Goal: Information Seeking & Learning: Learn about a topic

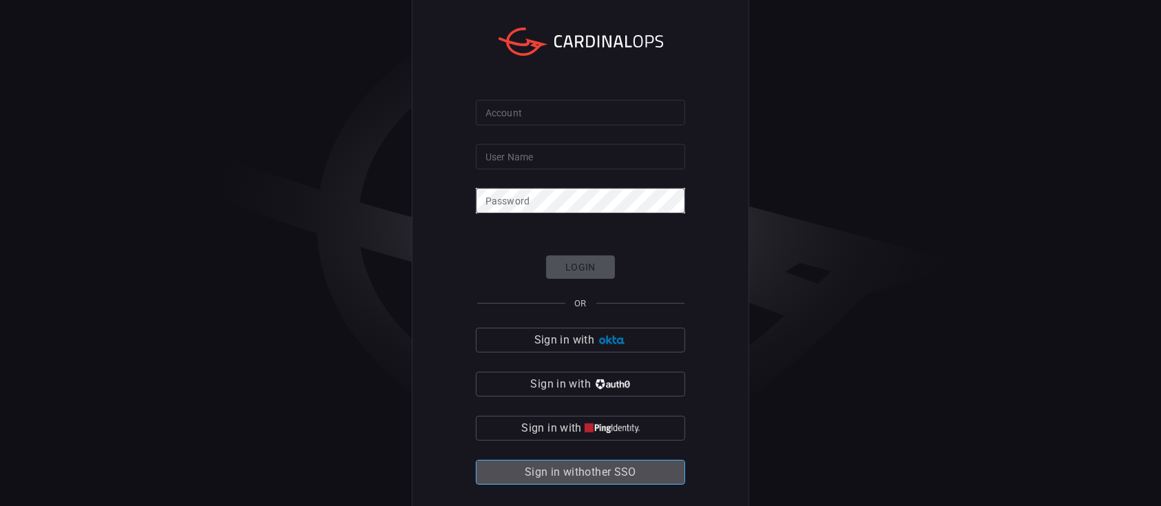
click at [606, 483] on button "Sign in with other SSO" at bounding box center [580, 472] width 209 height 25
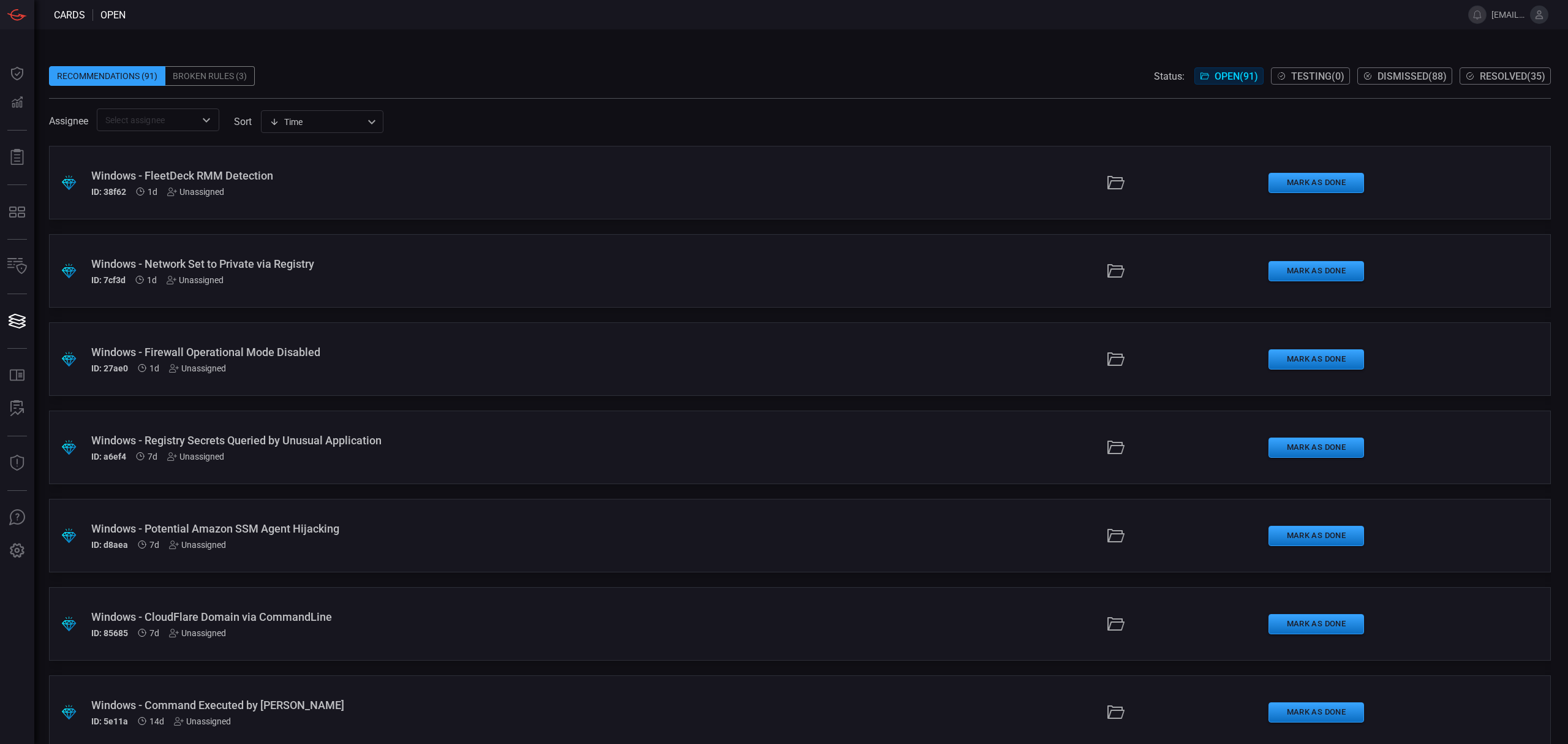
click at [375, 190] on div "ID: 38f62 1d Unassigned" at bounding box center [384, 191] width 585 height 10
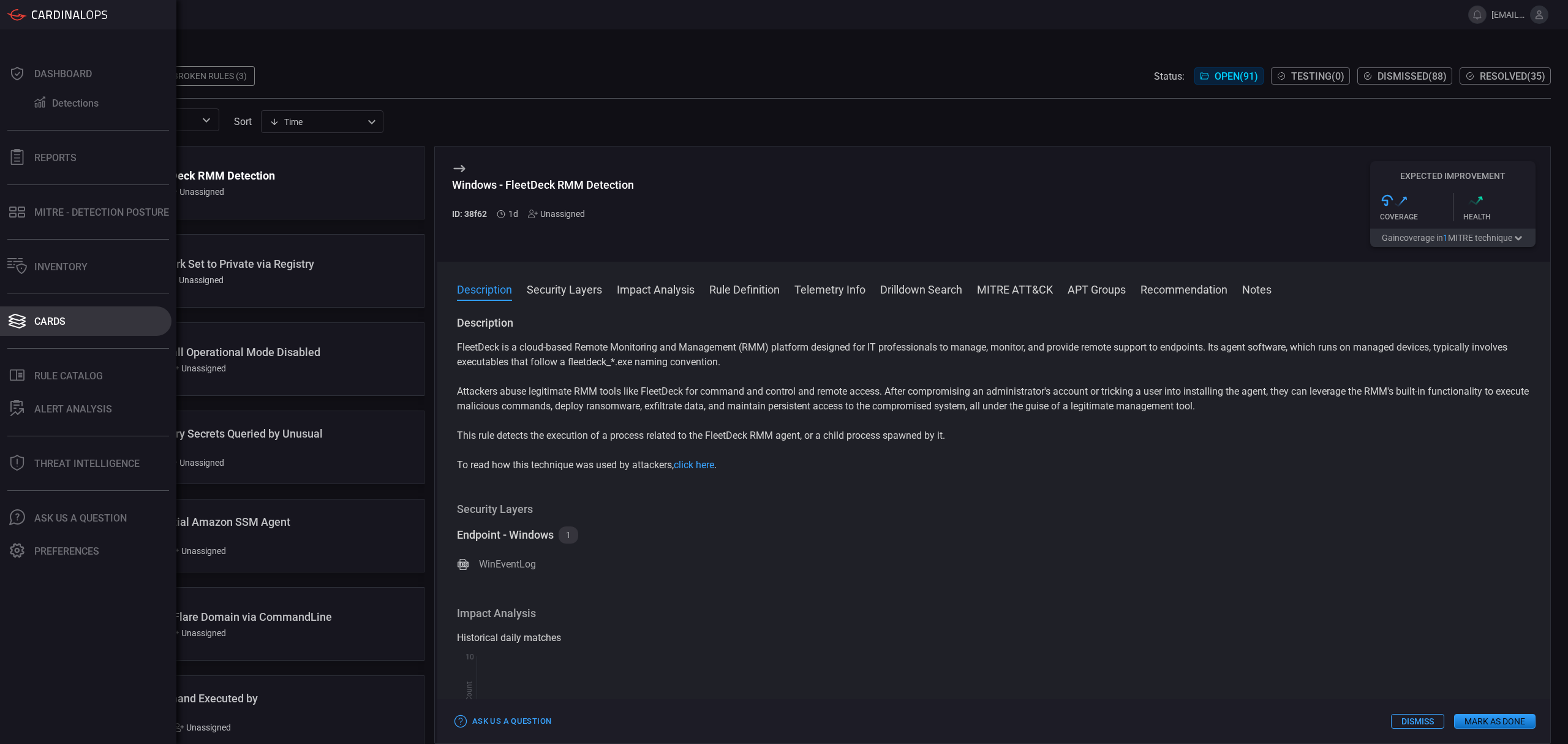
click at [11, 326] on icon at bounding box center [17, 325] width 17 height 6
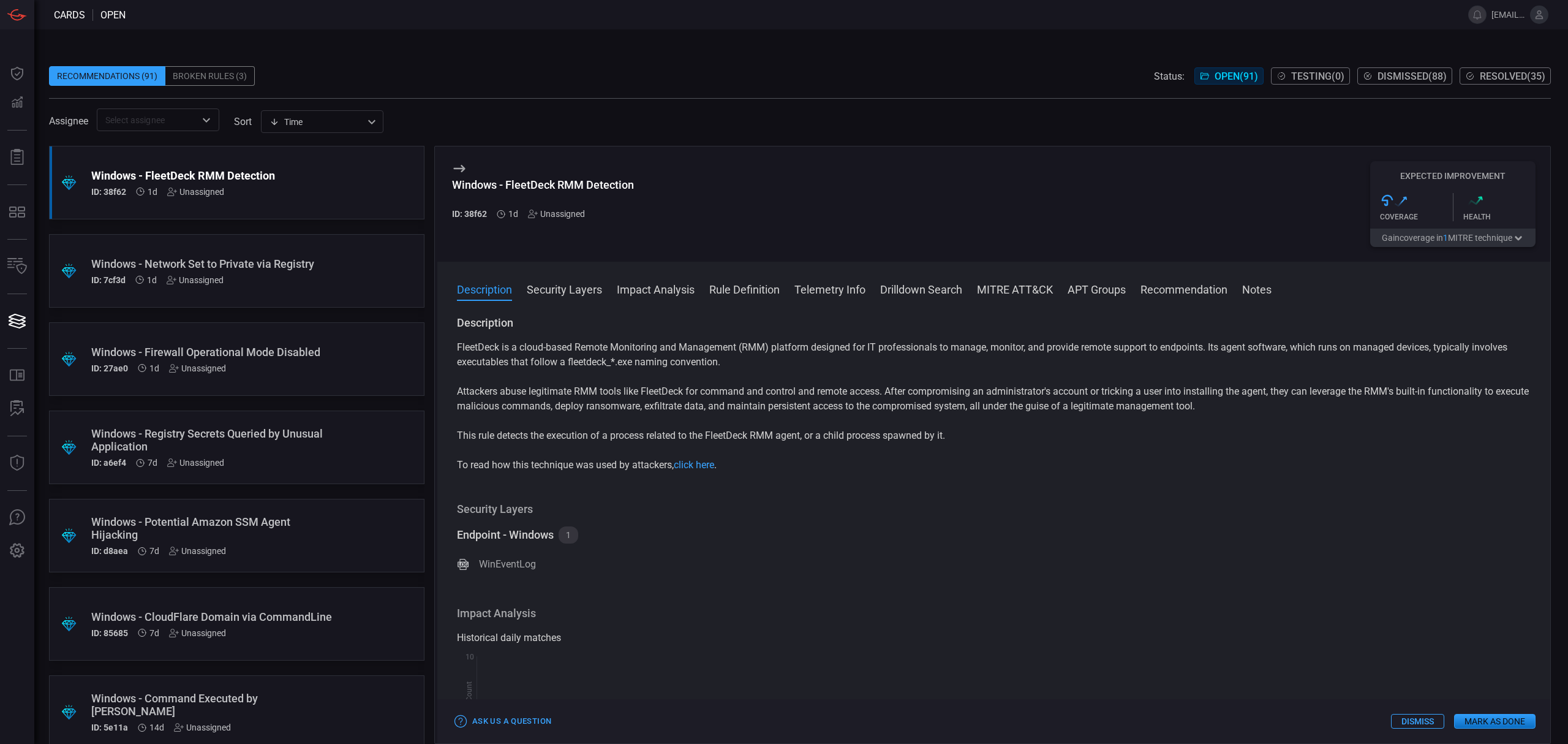
click at [322, 365] on div "ID: 27ae0 1d Unassigned" at bounding box center [213, 368] width 245 height 10
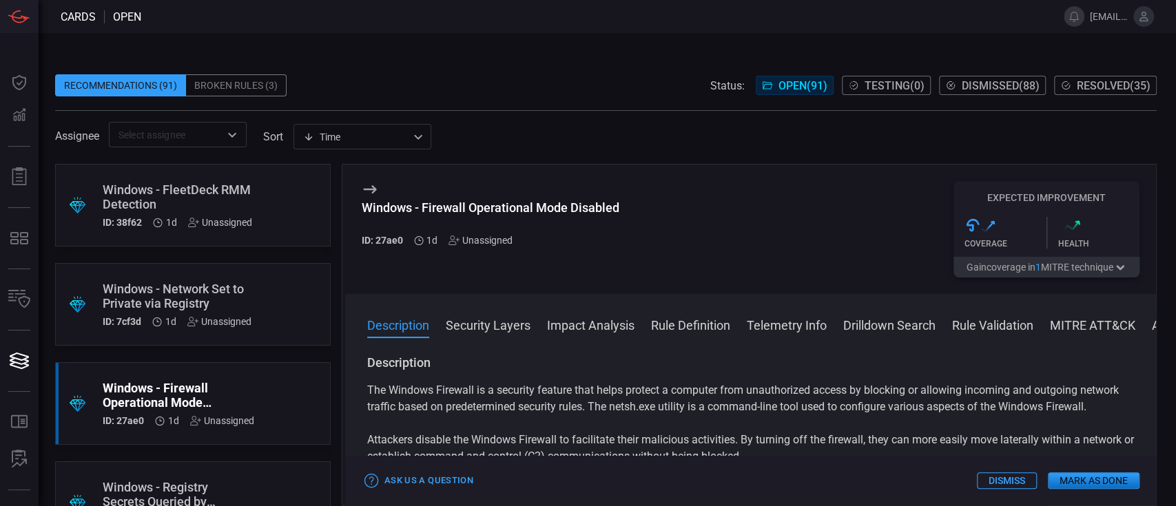
click at [799, 249] on div "Windows - Firewall Operational Mode Disabled ID: 27ae0 1d Unassigned Expected I…" at bounding box center [750, 229] width 811 height 129
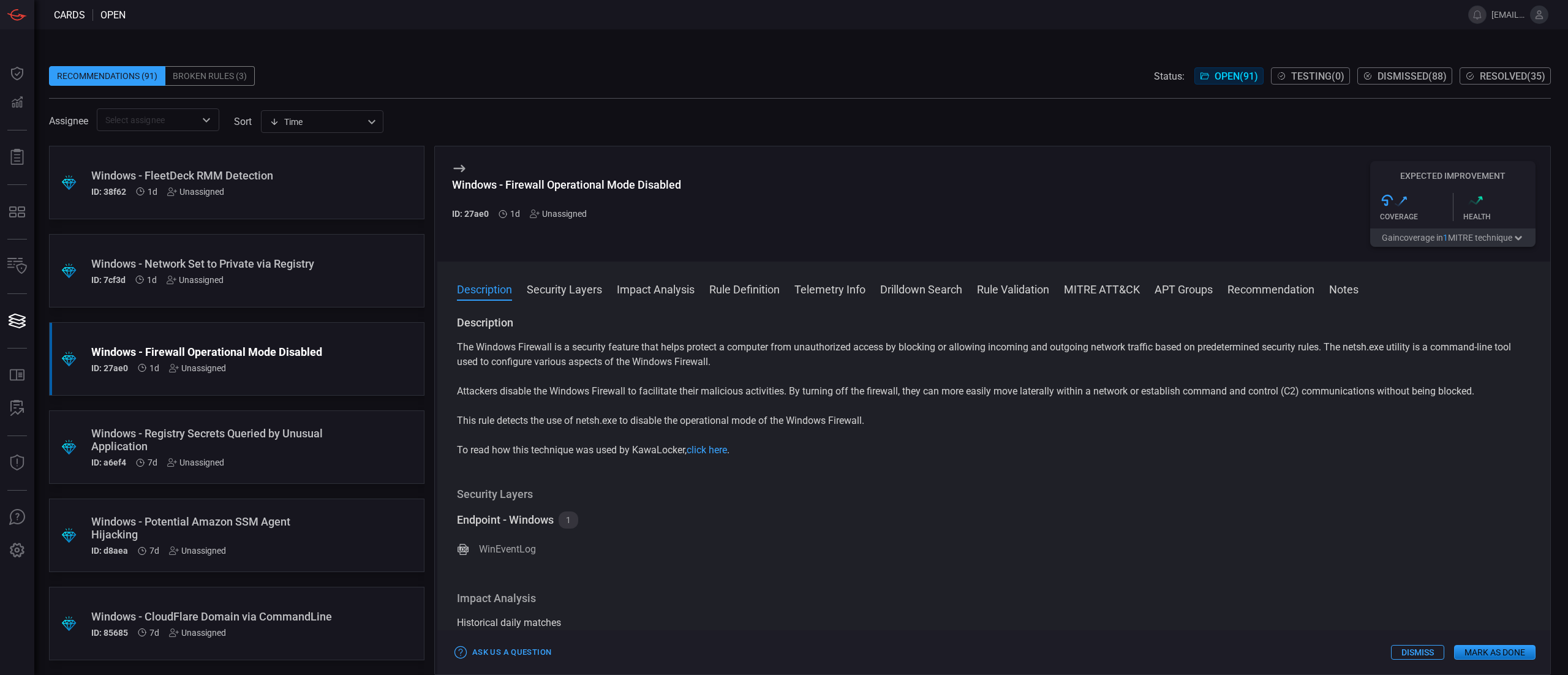
click at [565, 282] on button "Security Layers" at bounding box center [564, 288] width 76 height 15
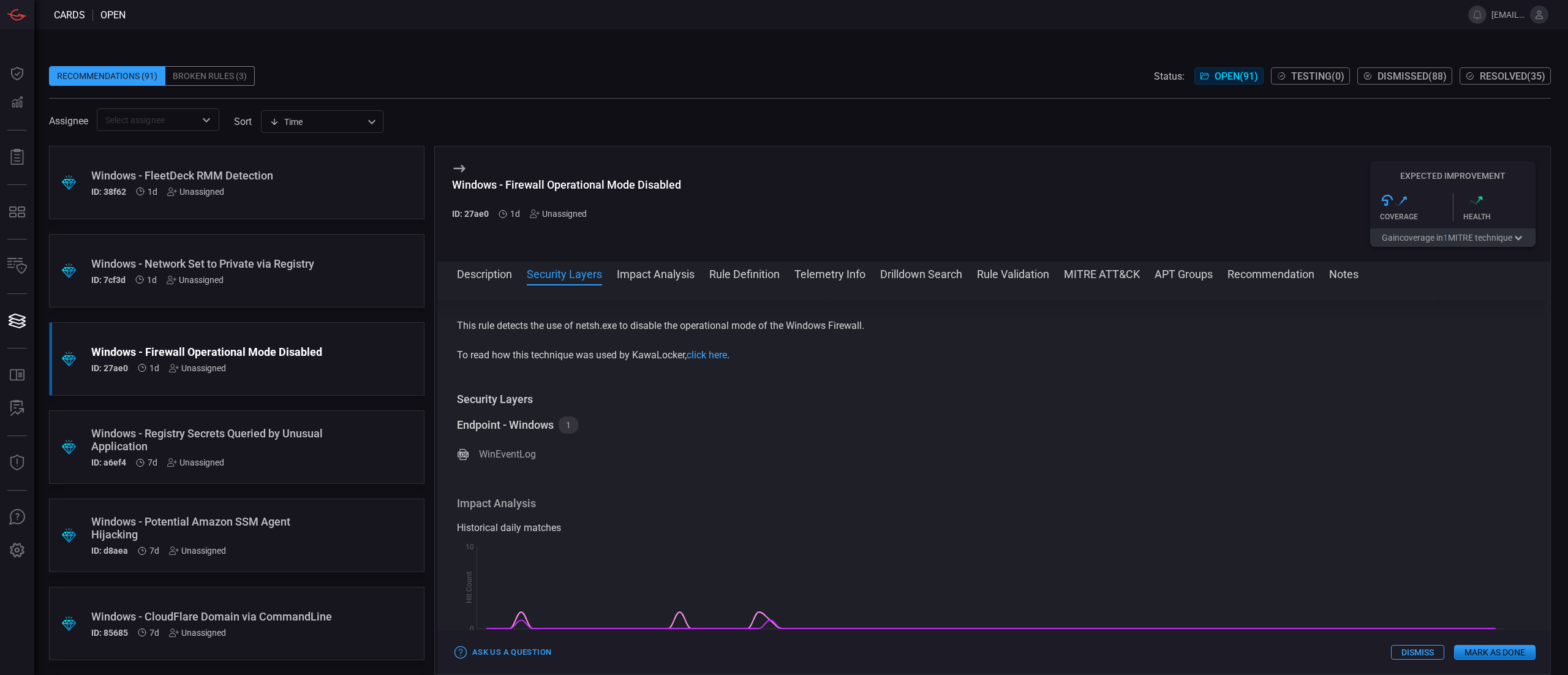
scroll to position [159, 0]
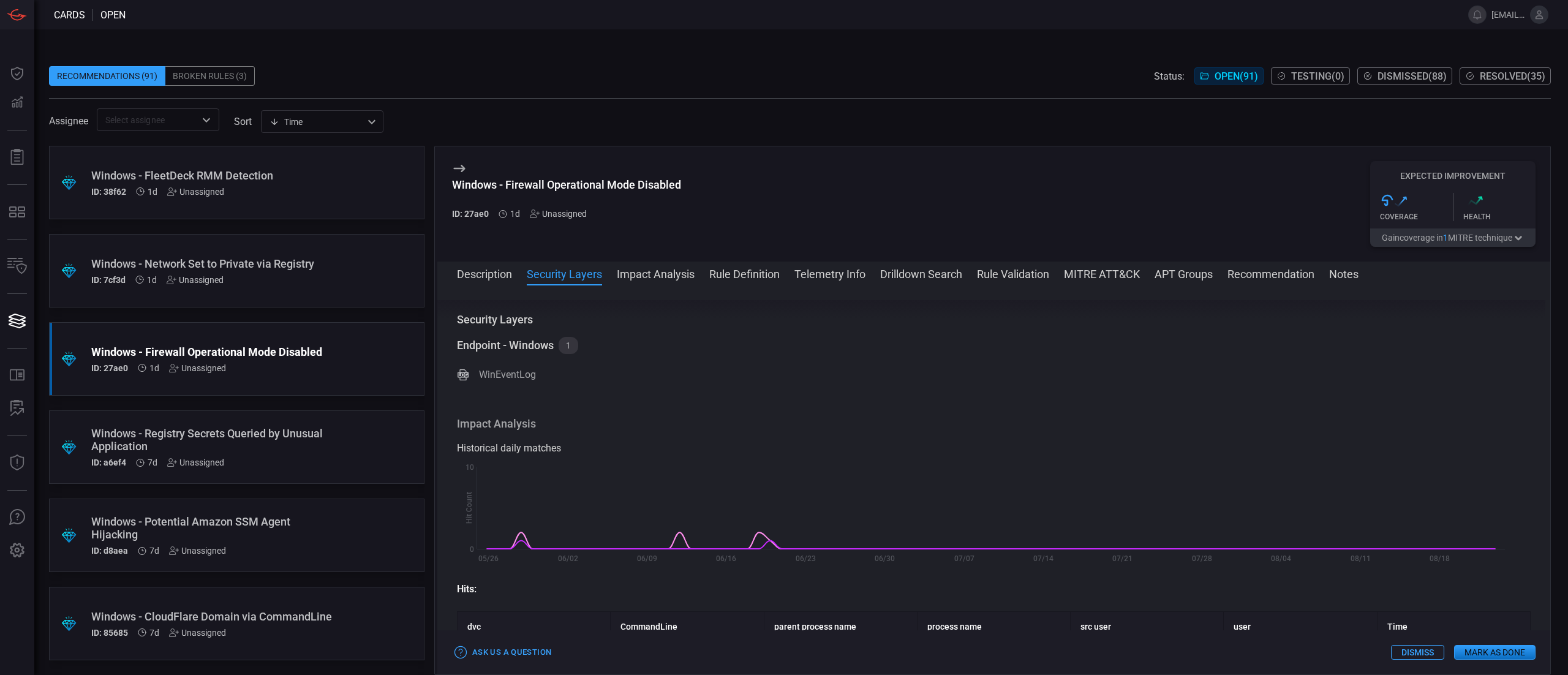
click at [665, 266] on div "Description Security Layers Impact Analysis Rule Definition Telemetry Info Dril…" at bounding box center [993, 468] width 1113 height 413
click at [662, 277] on button "Impact Analysis" at bounding box center [655, 273] width 77 height 15
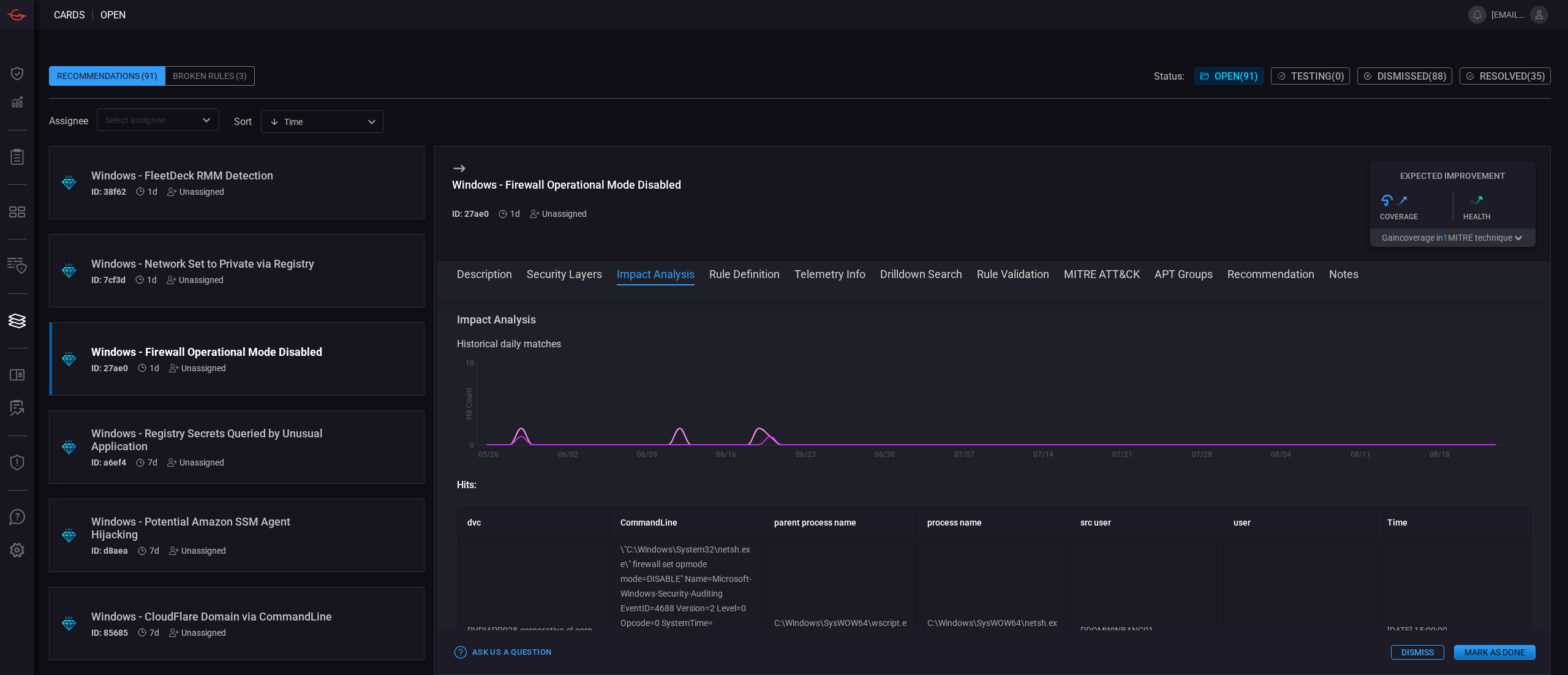
click at [583, 280] on button "Security Layers" at bounding box center [564, 273] width 76 height 15
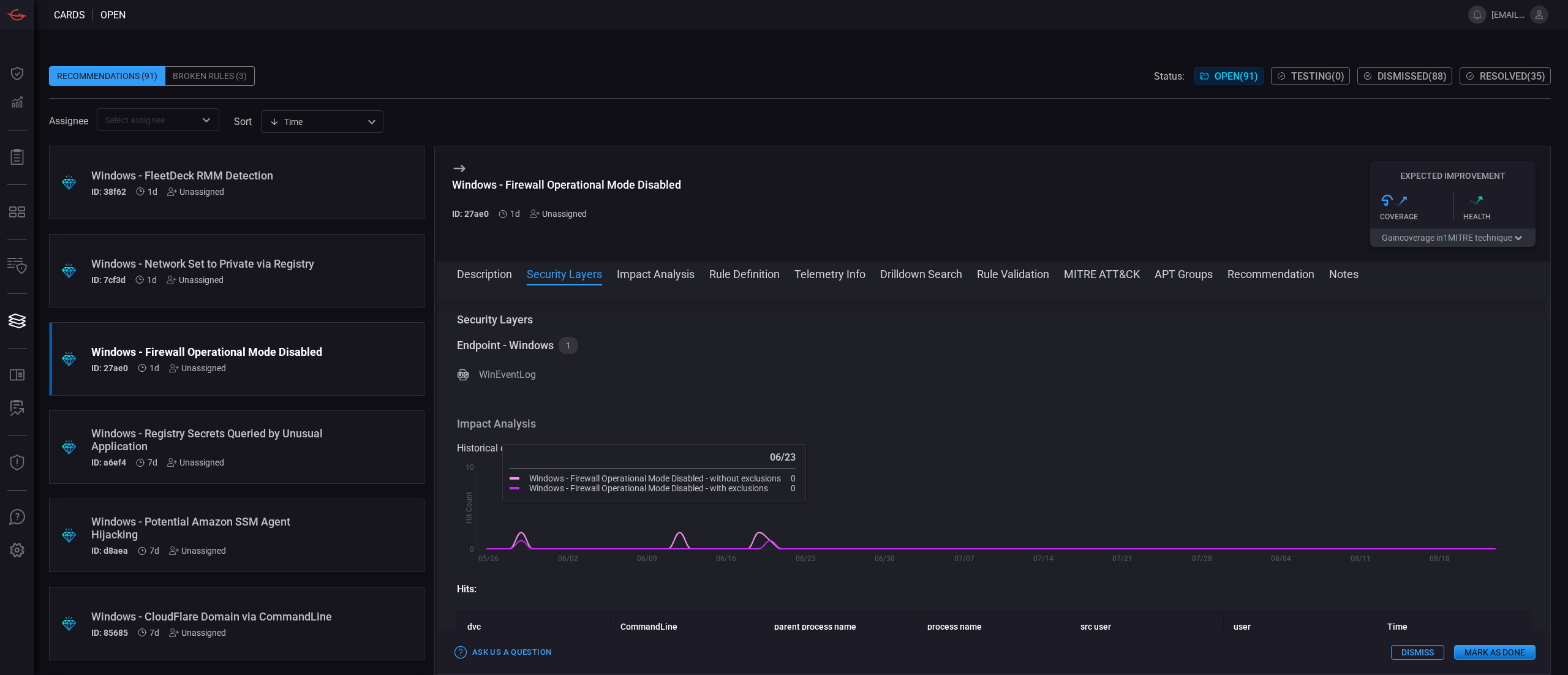
click at [629, 270] on button "Impact Analysis" at bounding box center [655, 273] width 77 height 15
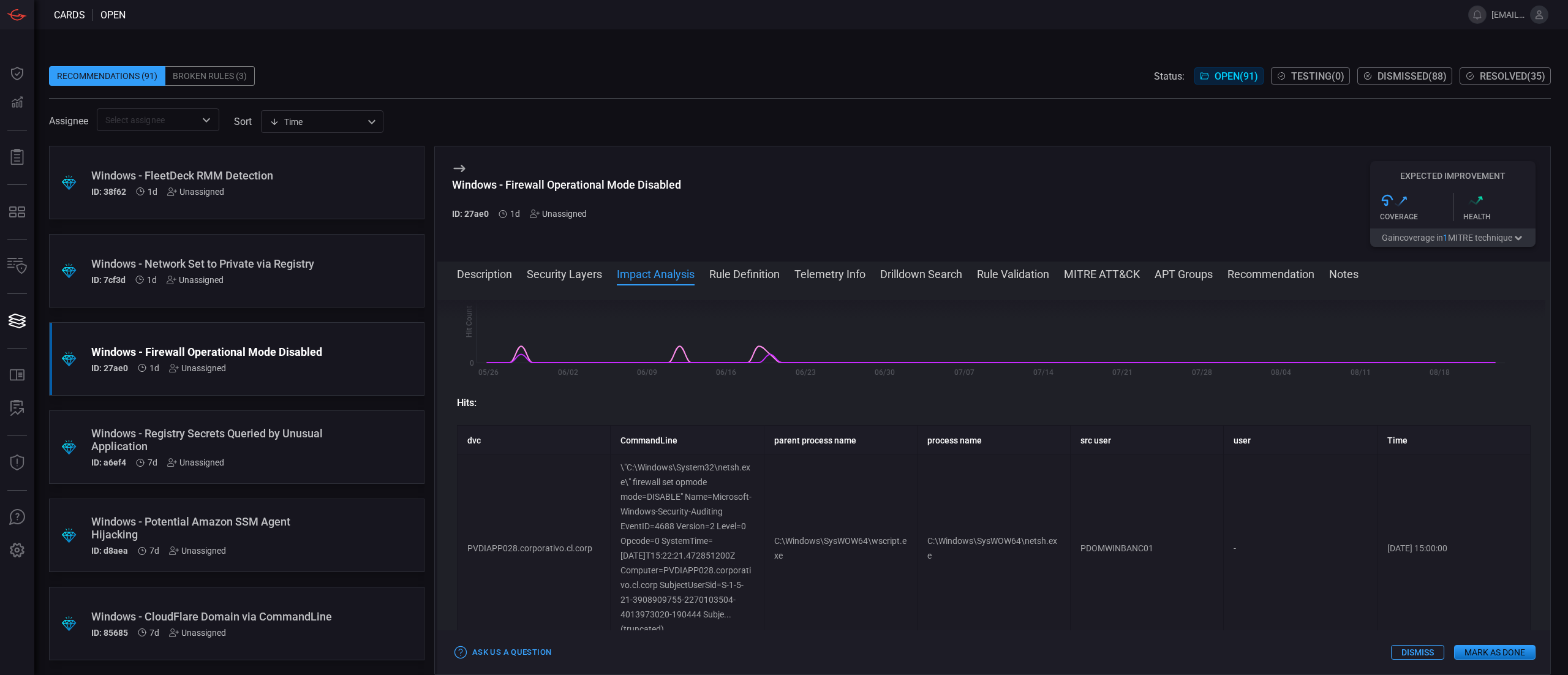
scroll to position [351, 0]
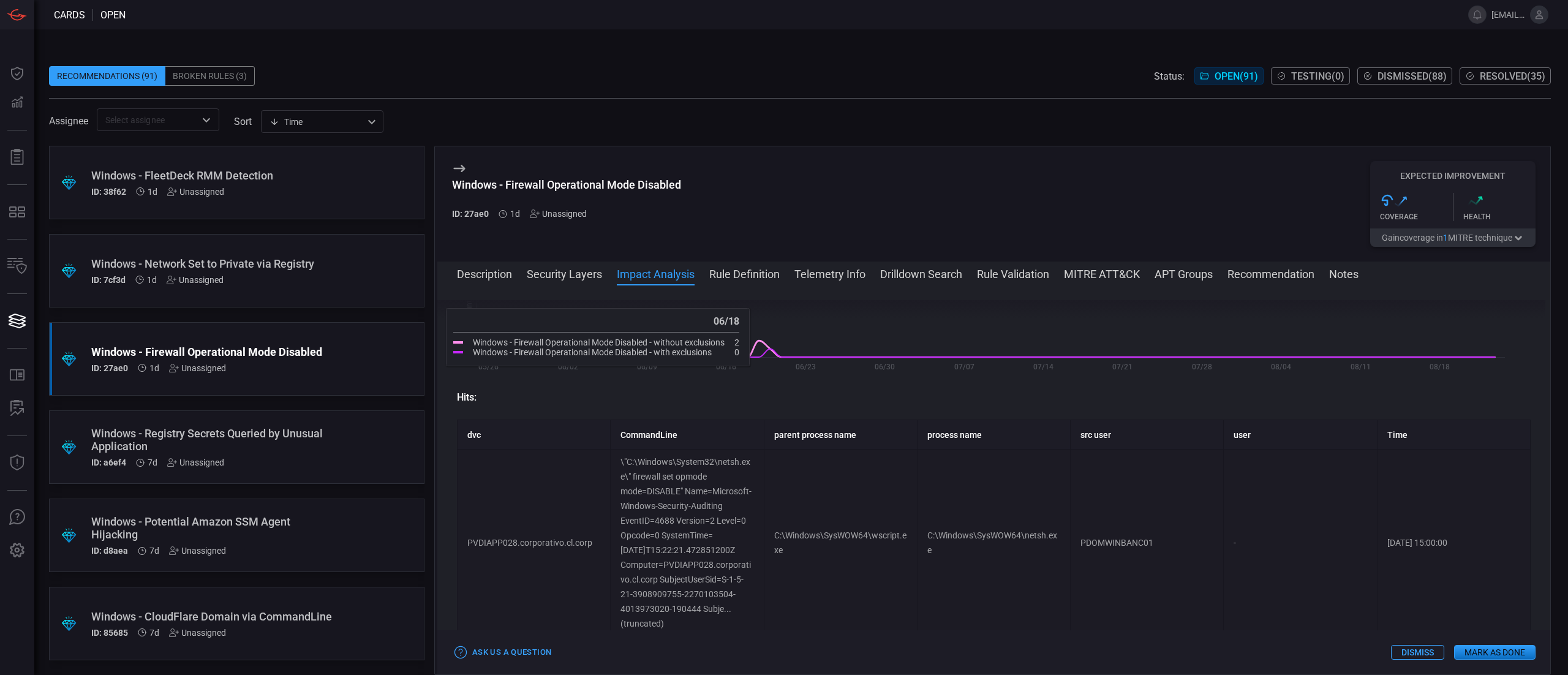
click at [754, 288] on span at bounding box center [993, 290] width 1113 height 20
click at [758, 277] on button "Rule Definition" at bounding box center [744, 273] width 70 height 15
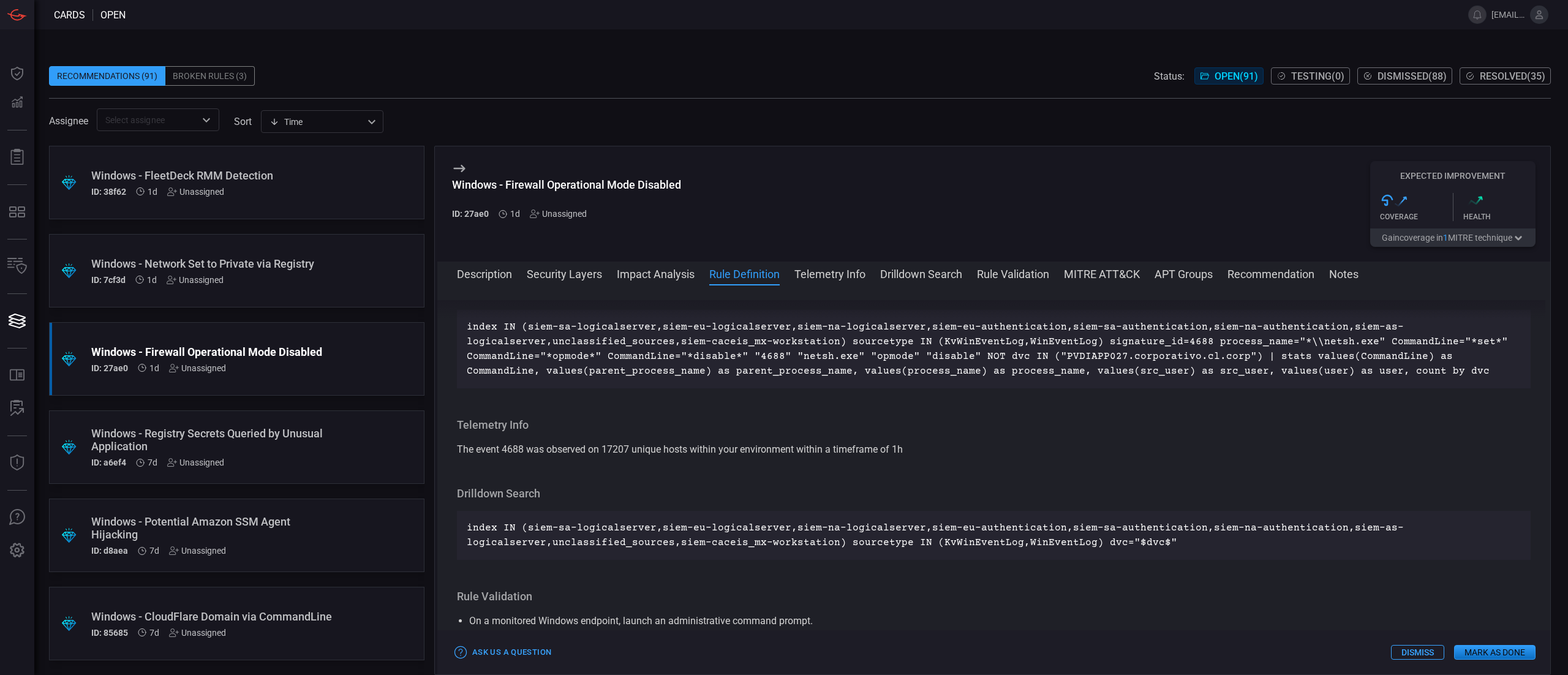
scroll to position [955, 0]
click at [829, 282] on span at bounding box center [993, 290] width 1113 height 20
click at [822, 269] on button "Telemetry Info" at bounding box center [830, 273] width 71 height 15
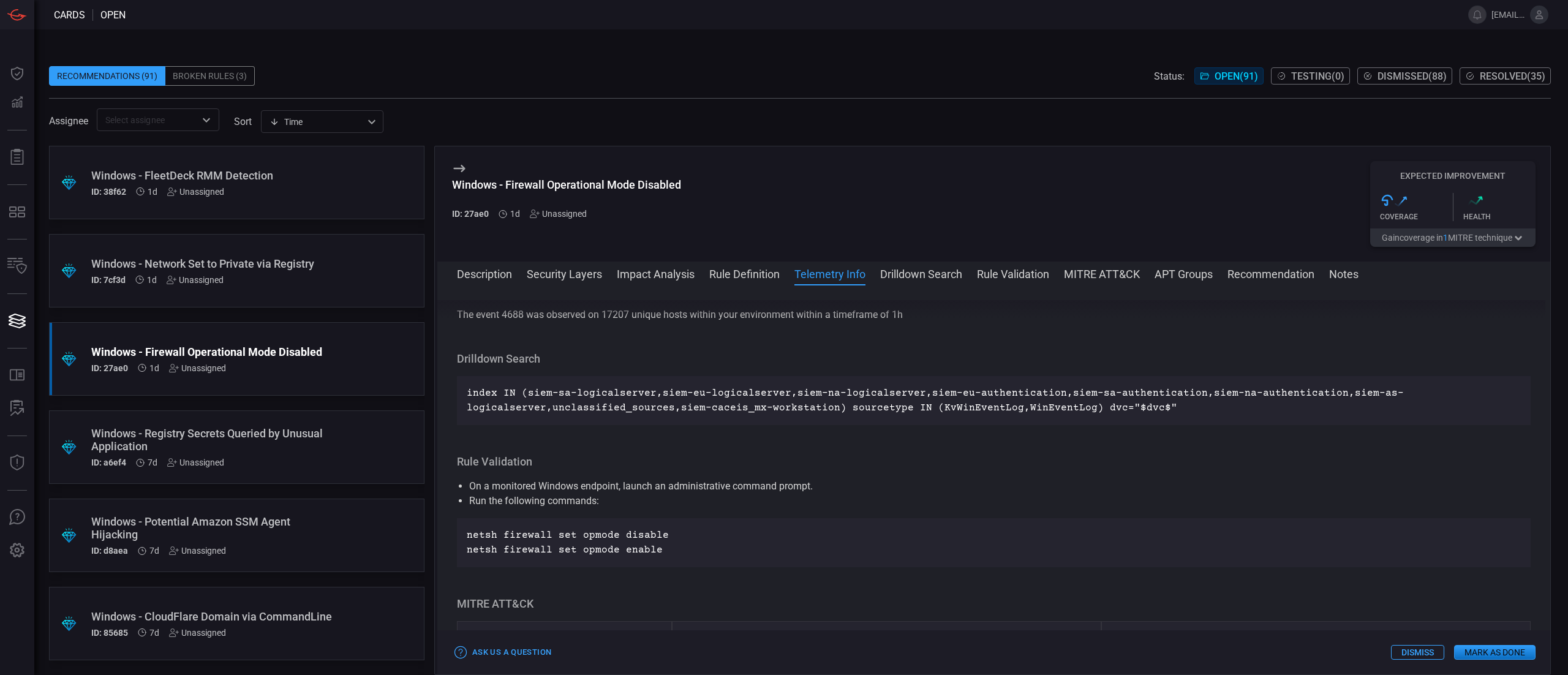
click at [913, 290] on span at bounding box center [993, 290] width 1113 height 20
click at [908, 277] on button "Drilldown Search" at bounding box center [921, 273] width 82 height 15
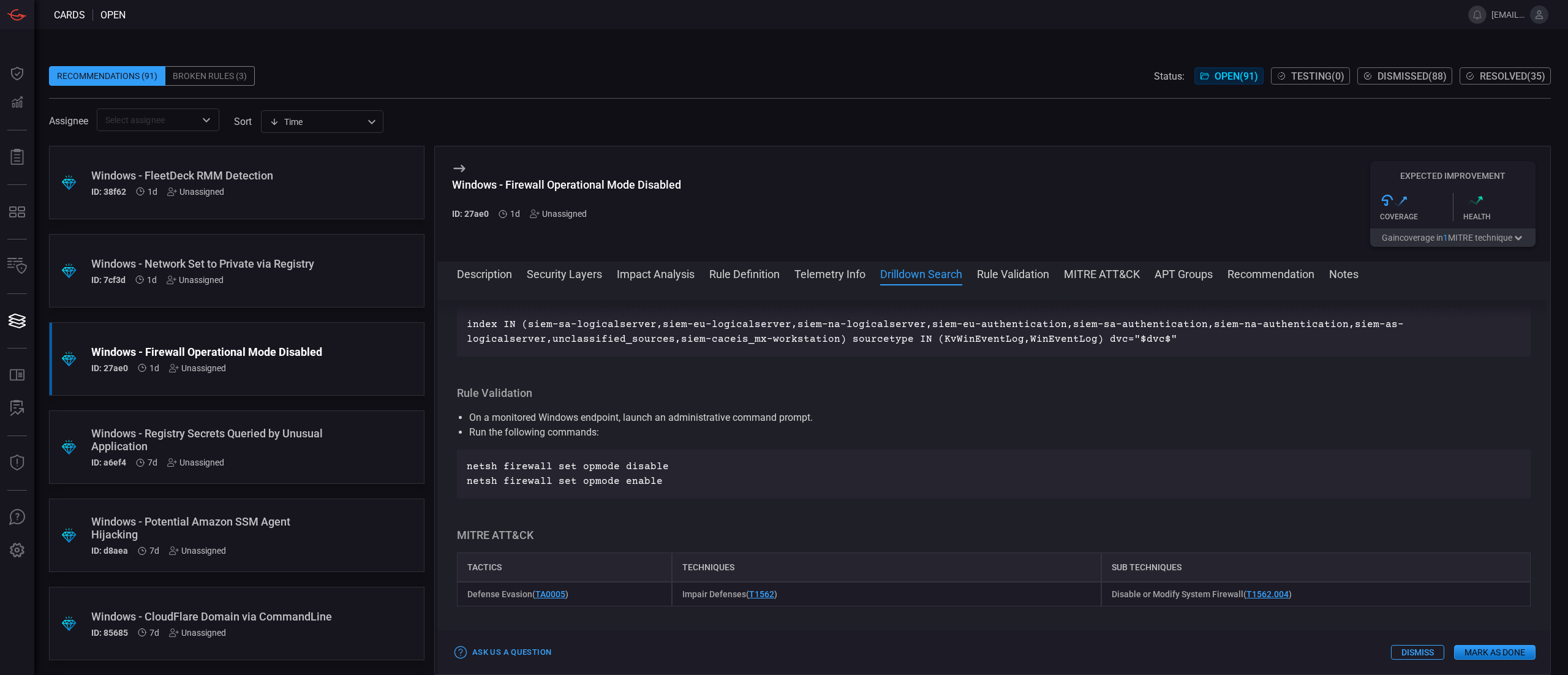
click at [1002, 275] on button "Rule Validation" at bounding box center [1012, 273] width 72 height 15
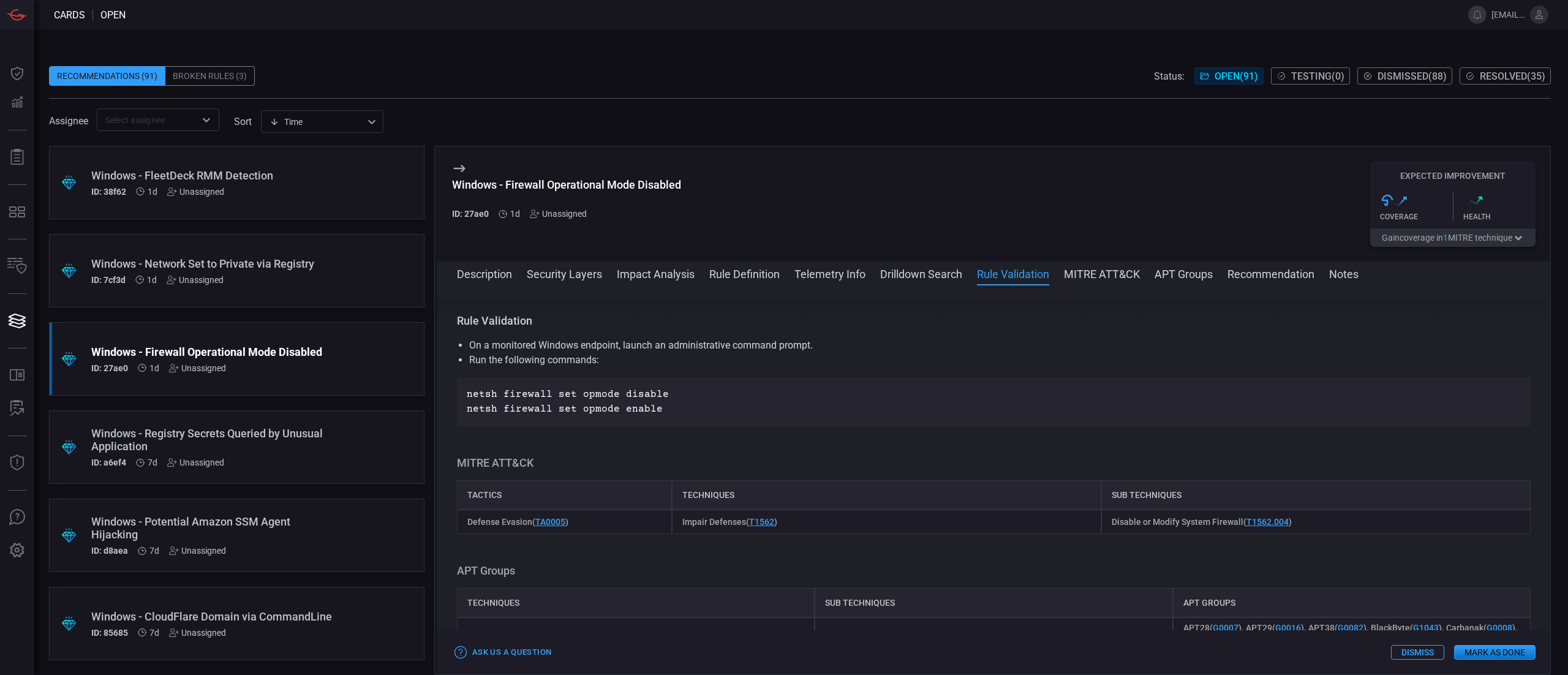
scroll to position [1259, 0]
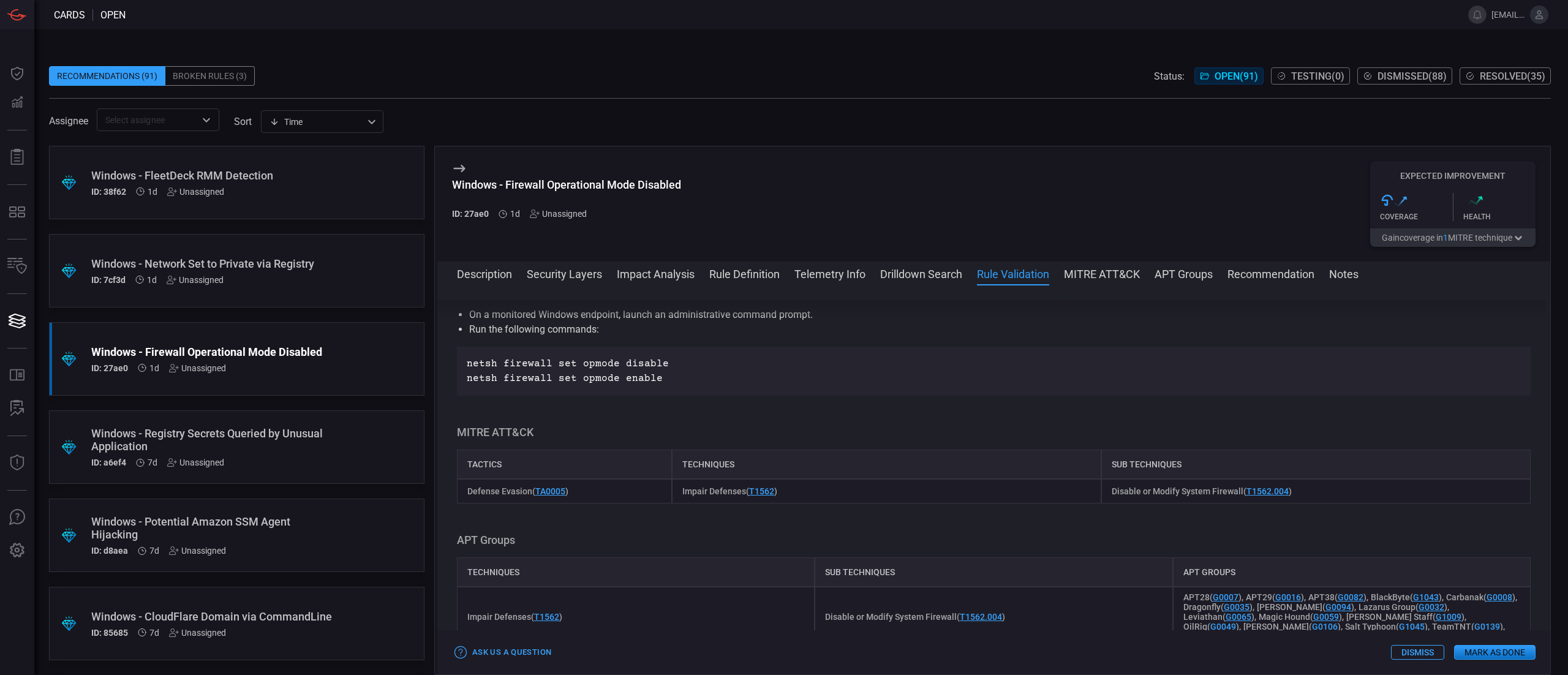
click at [1121, 273] on button "MITRE ATT&CK" at bounding box center [1101, 273] width 76 height 15
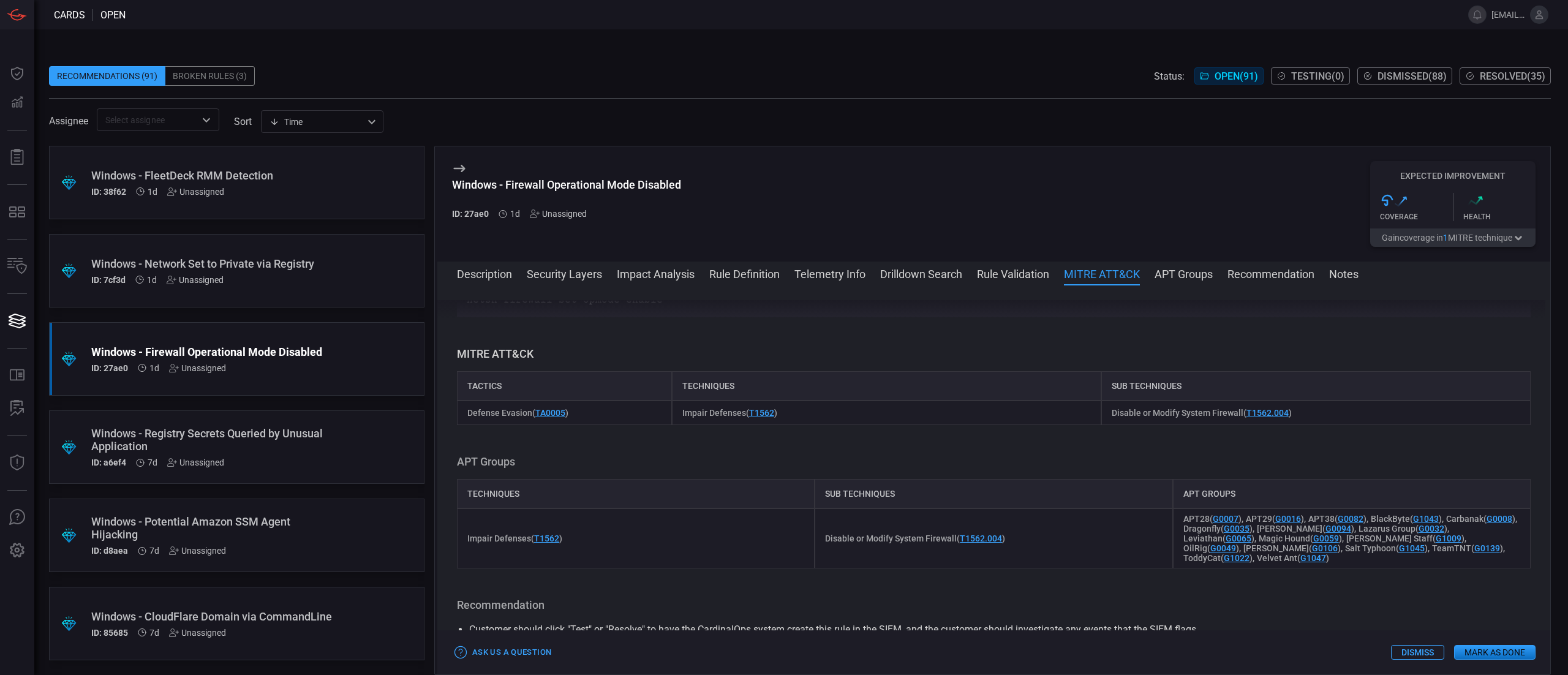
scroll to position [1402, 0]
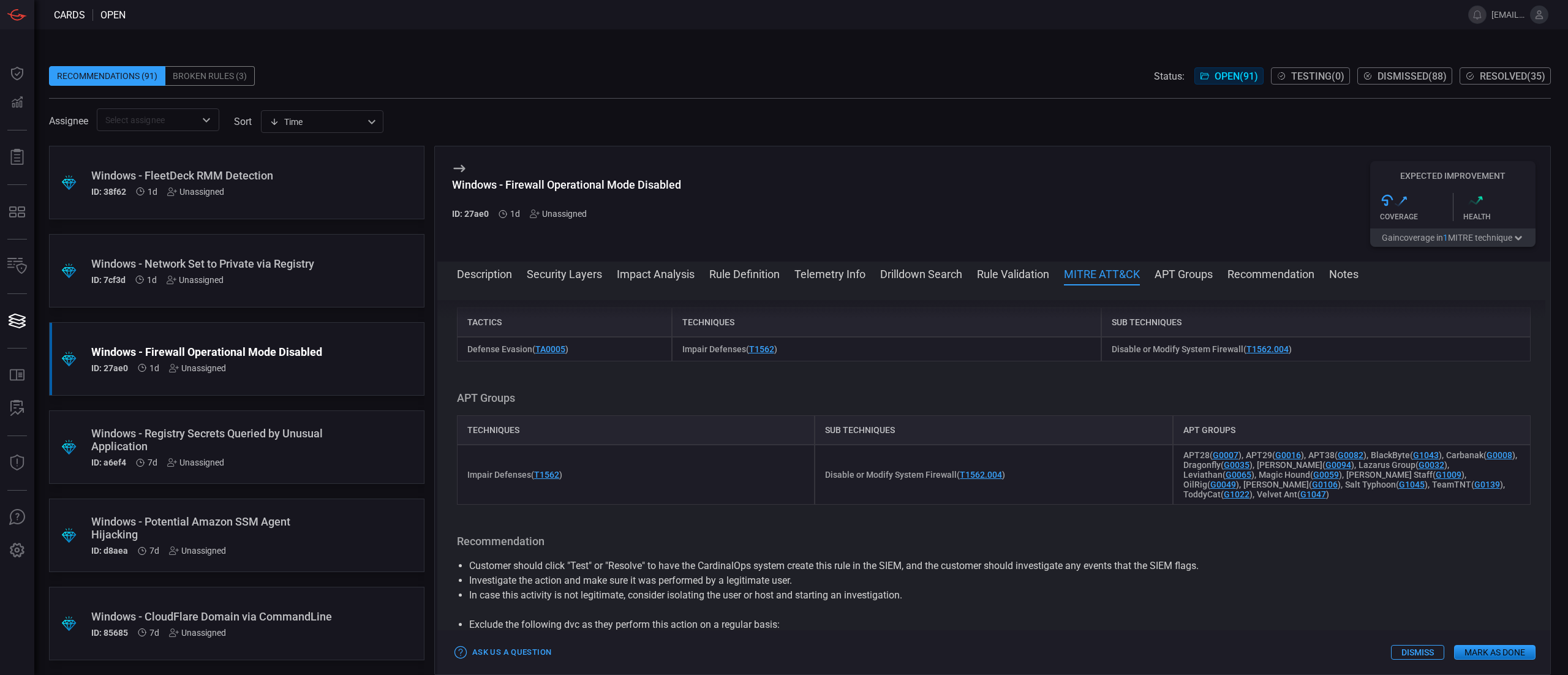
click at [1175, 264] on div "Description Security Layers Impact Analysis Rule Definition Telemetry Info Dril…" at bounding box center [993, 468] width 1113 height 413
click at [1186, 276] on button "APT Groups" at bounding box center [1183, 273] width 58 height 15
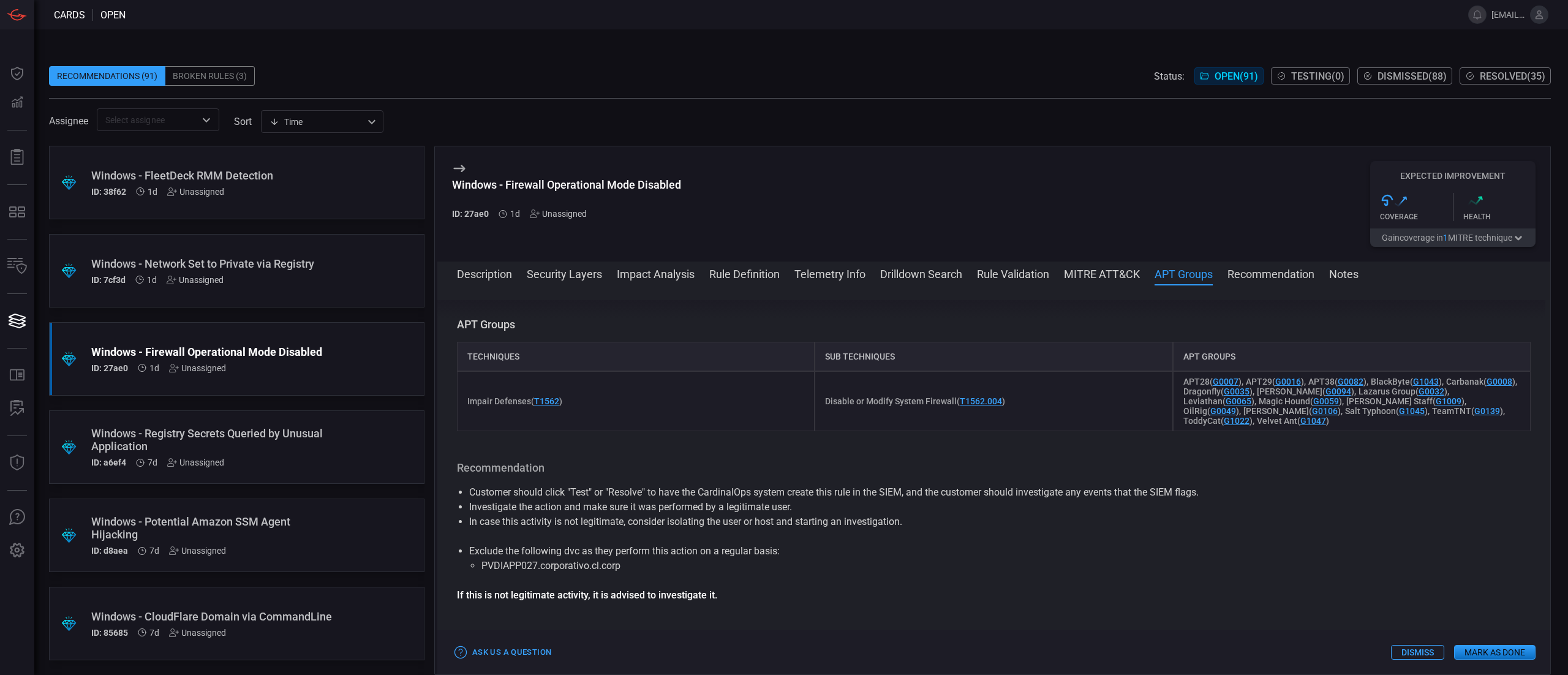
scroll to position [1509, 0]
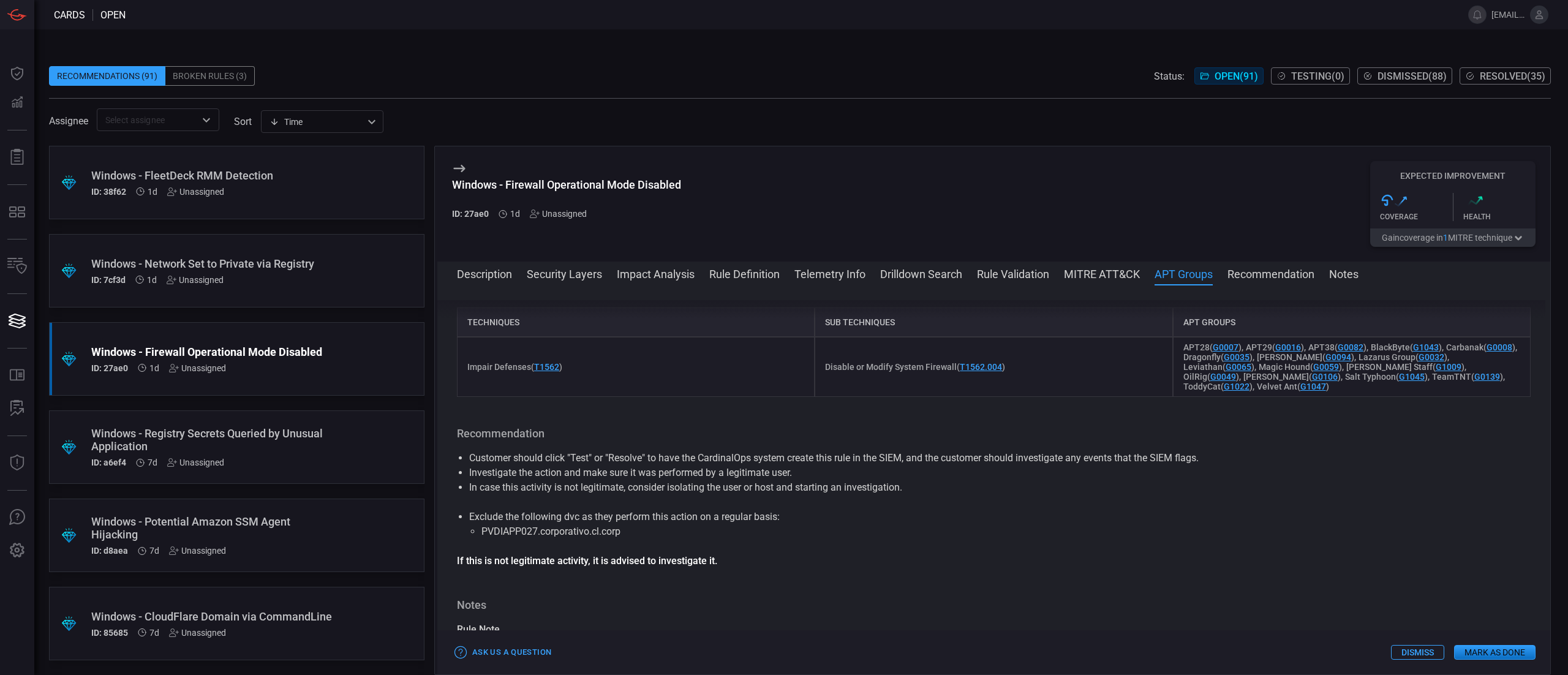
click at [1280, 277] on button "Recommendation" at bounding box center [1271, 273] width 87 height 15
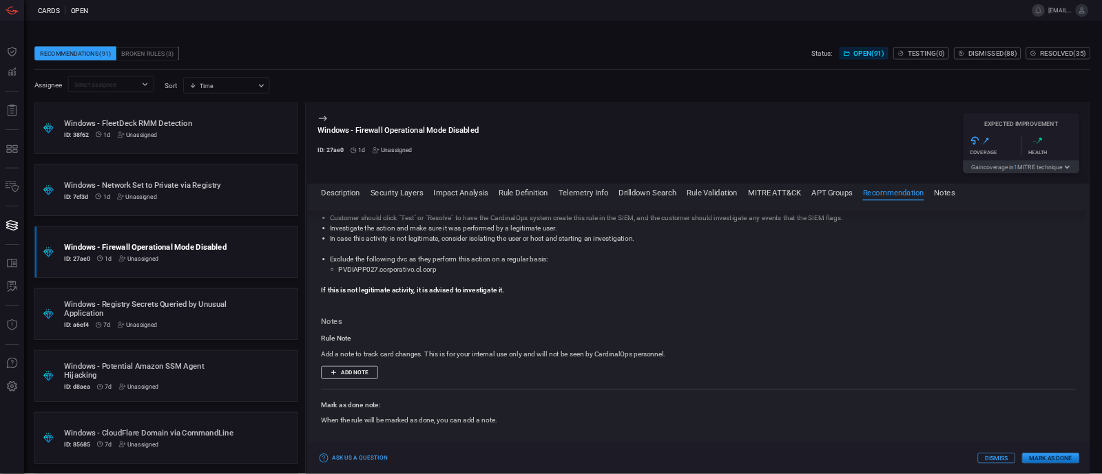
scroll to position [1863, 0]
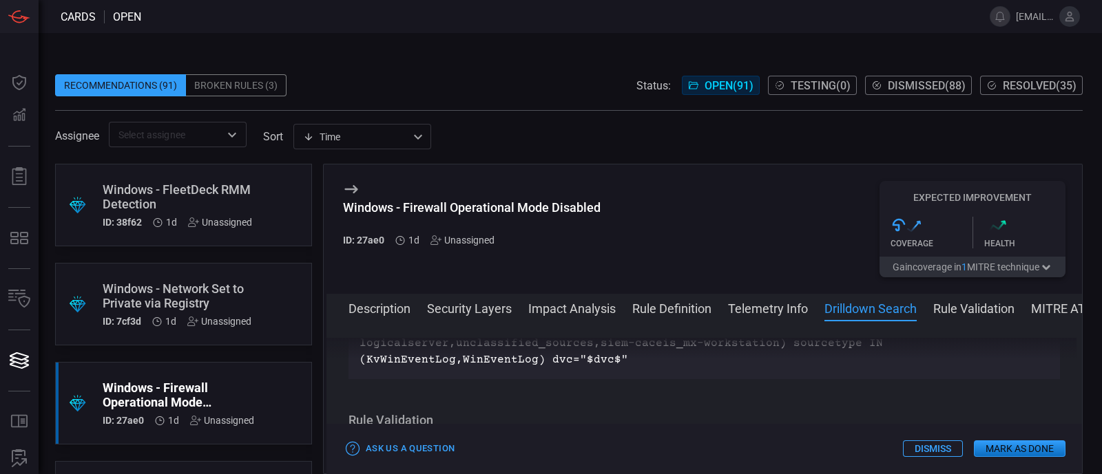
click at [917, 448] on button "Dismiss" at bounding box center [933, 449] width 60 height 17
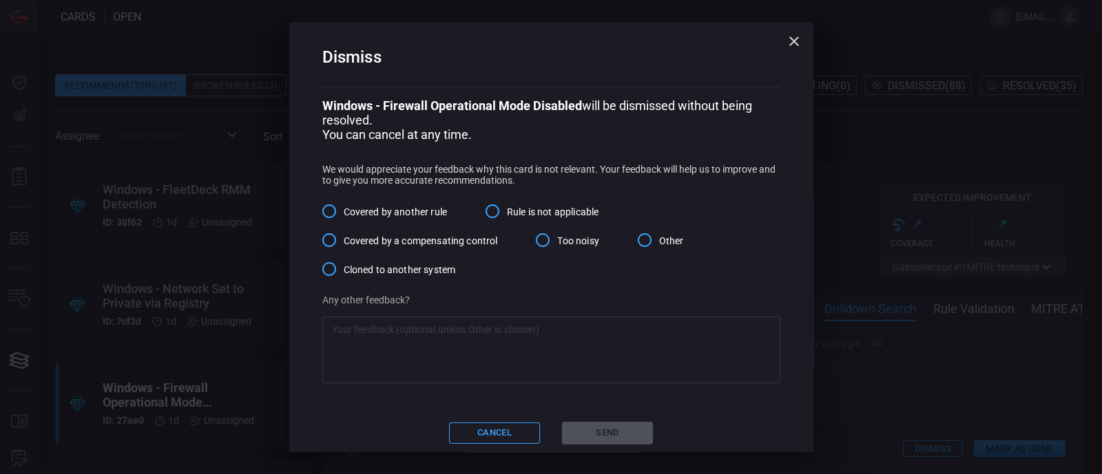
click at [786, 48] on icon "button" at bounding box center [794, 41] width 17 height 17
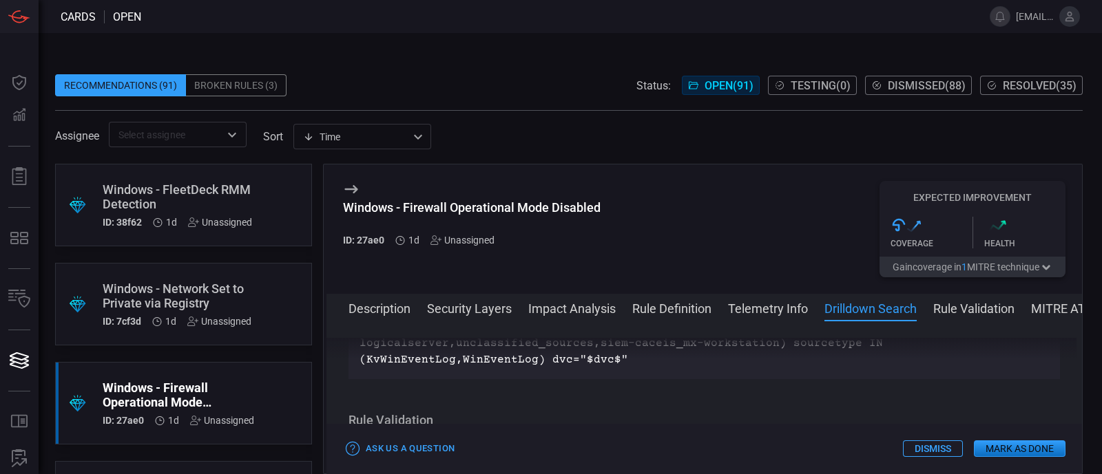
click at [249, 87] on div "Broken Rules (3)" at bounding box center [236, 85] width 101 height 22
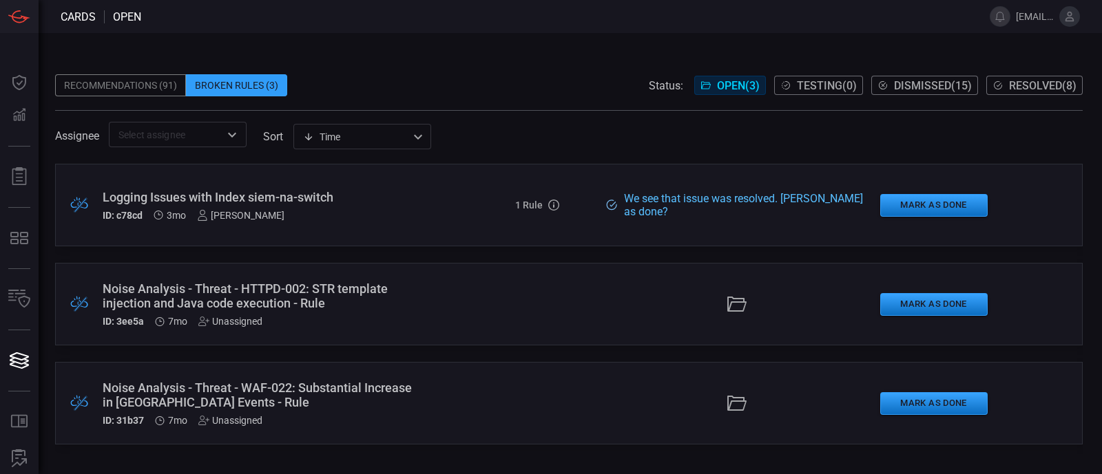
click at [114, 82] on div "Recommendations (91)" at bounding box center [120, 85] width 131 height 22
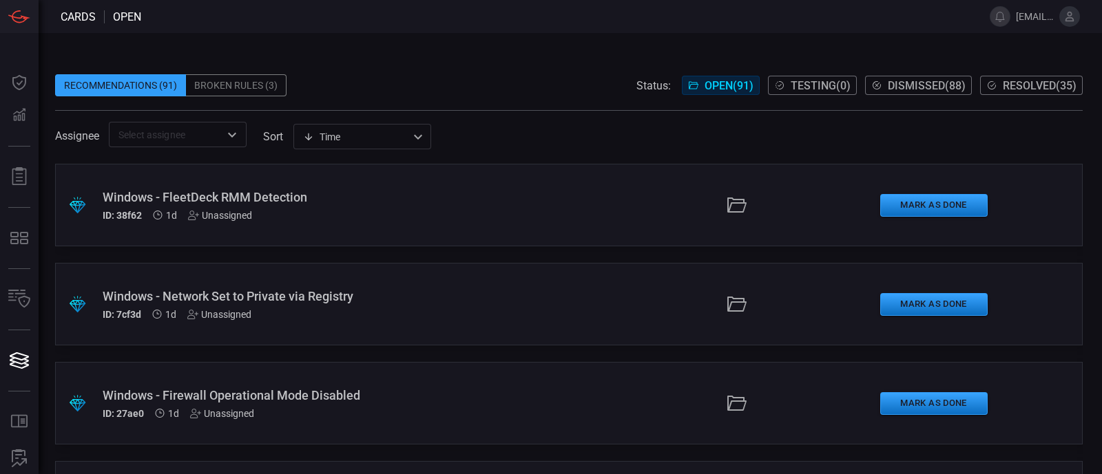
click at [306, 397] on div "Windows - Firewall Operational Mode Disabled" at bounding box center [259, 395] width 313 height 14
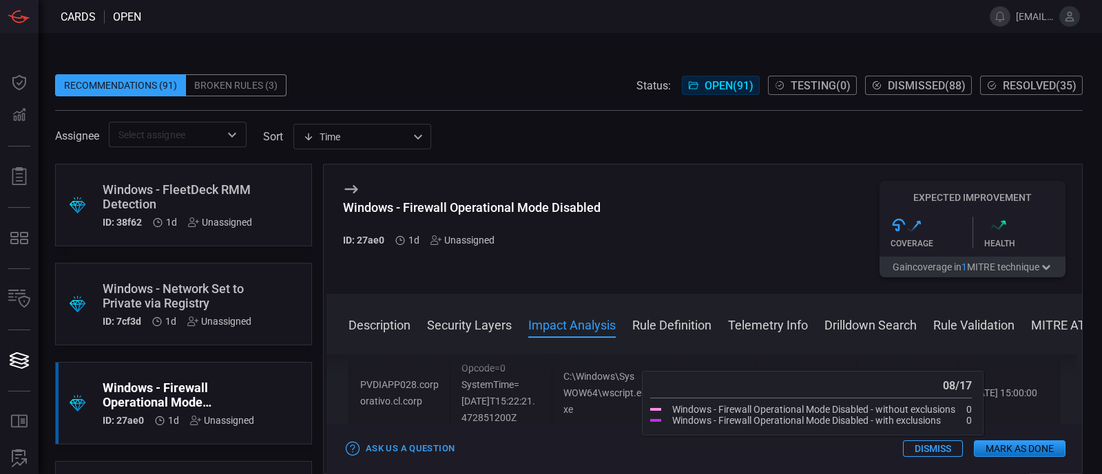
scroll to position [775, 0]
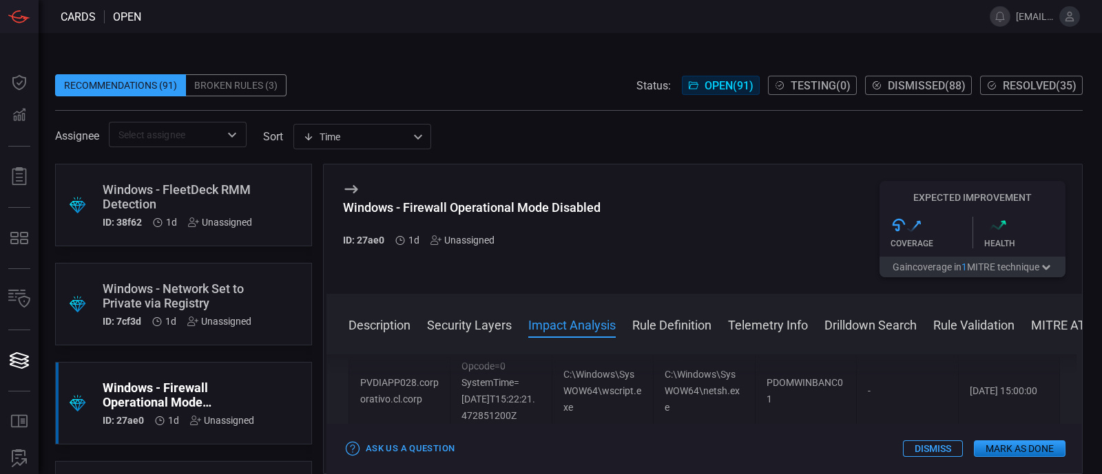
click at [950, 446] on button "Dismiss" at bounding box center [933, 449] width 60 height 17
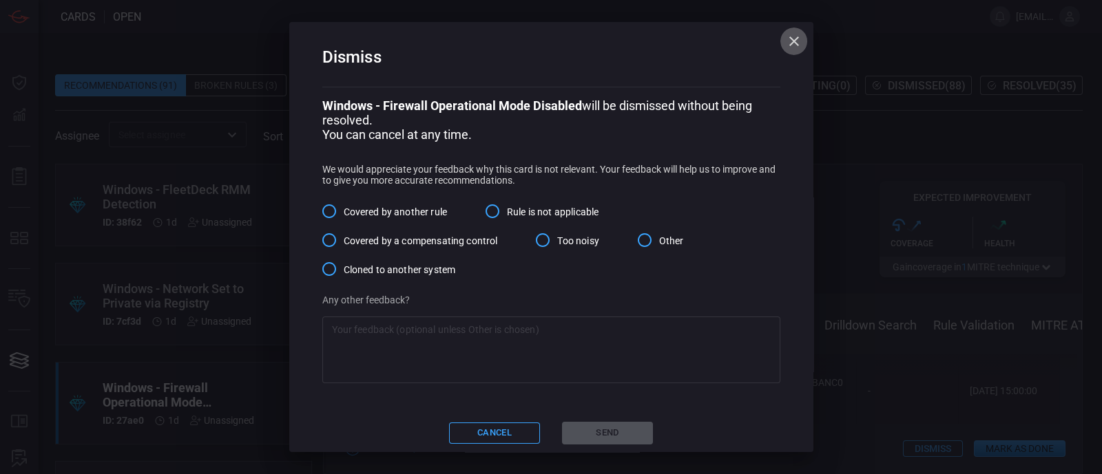
click at [791, 30] on button "button" at bounding box center [794, 42] width 28 height 28
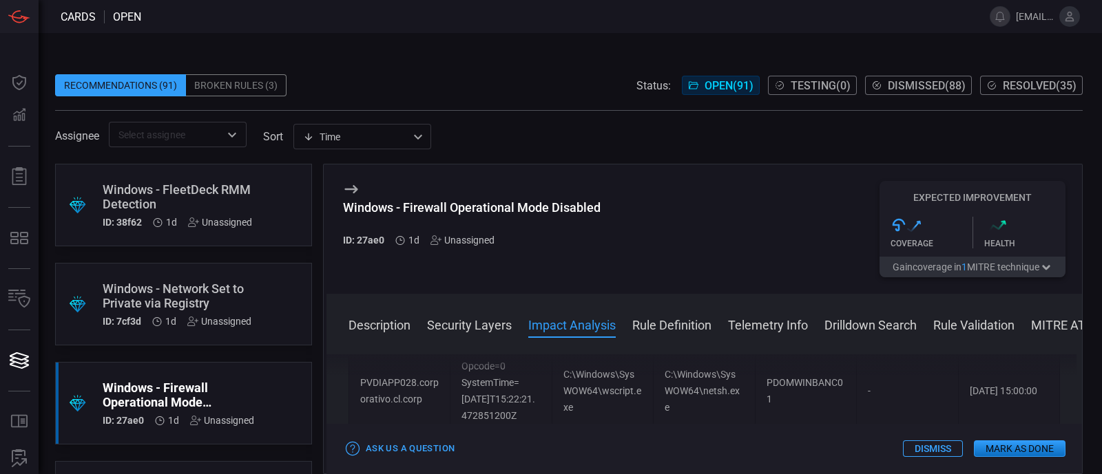
click at [1002, 452] on button "Mark as Done" at bounding box center [1020, 449] width 92 height 17
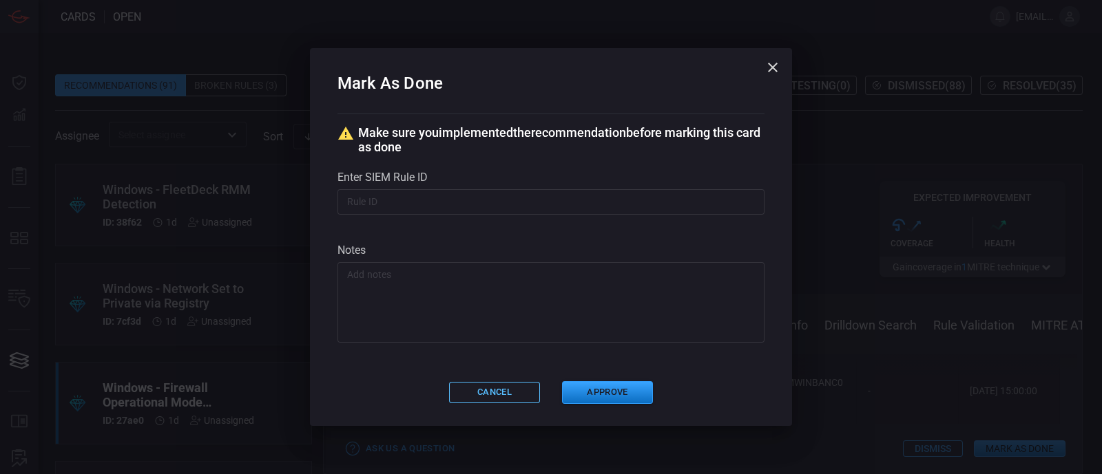
click at [485, 395] on button "Cancel" at bounding box center [494, 392] width 91 height 21
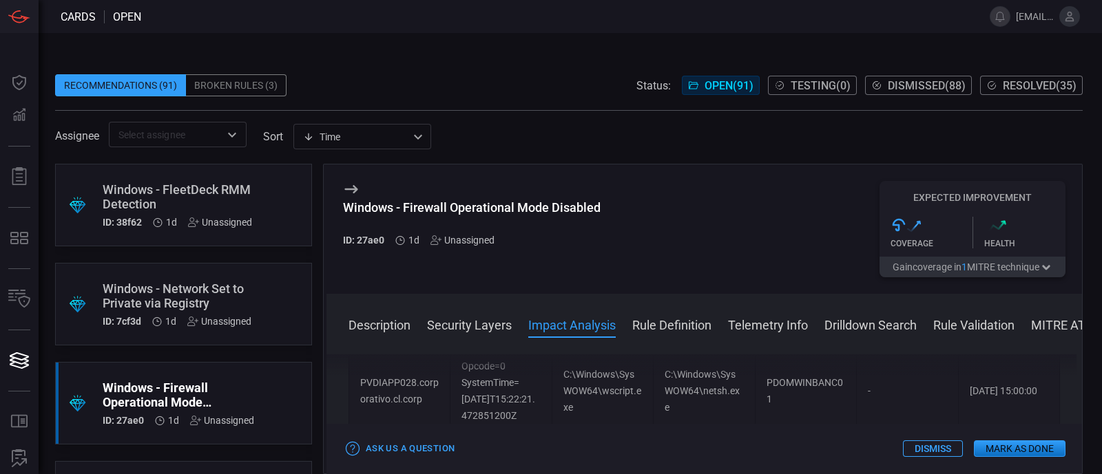
click at [377, 325] on button "Description" at bounding box center [379, 324] width 62 height 17
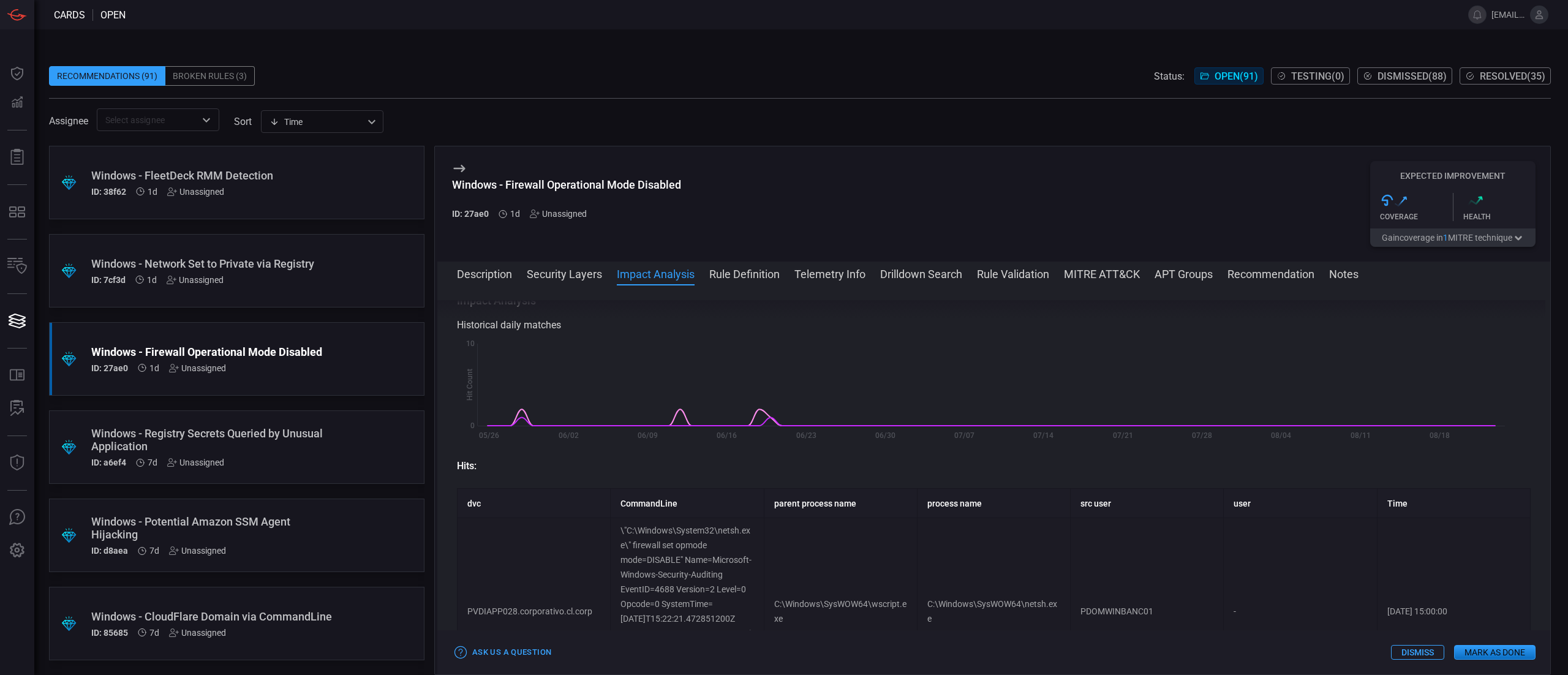
scroll to position [245, 0]
